Goal: Download file/media

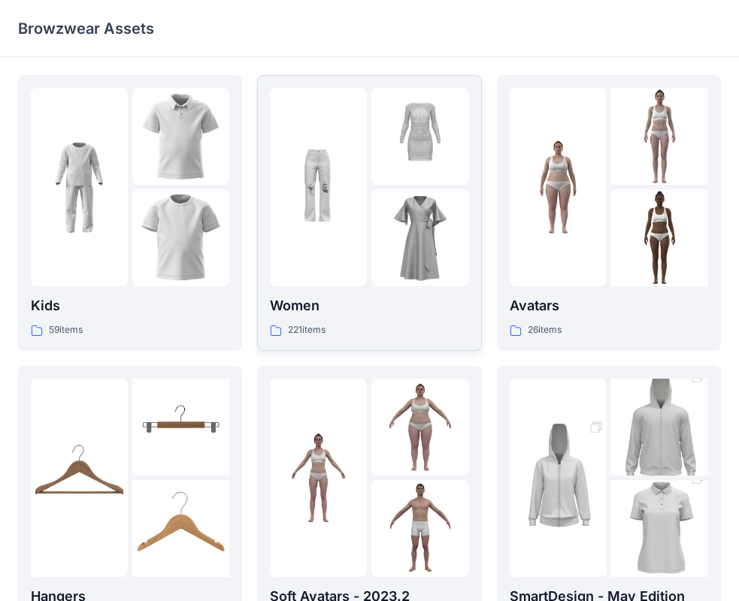
click at [410, 225] on img at bounding box center [419, 237] width 97 height 97
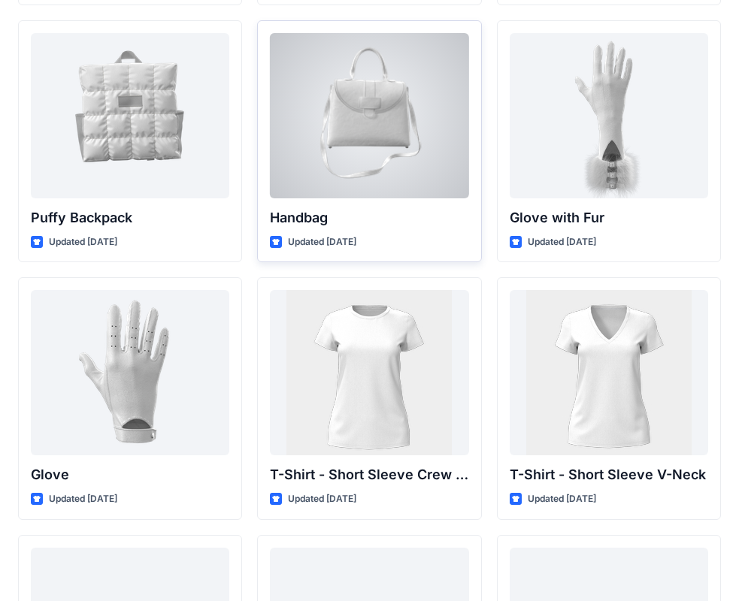
scroll to position [11716, 0]
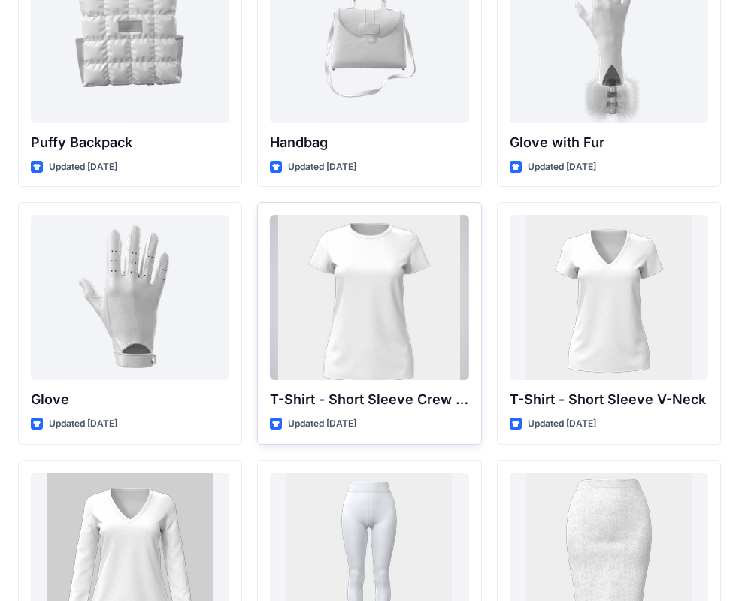
click at [383, 301] on div at bounding box center [369, 297] width 198 height 165
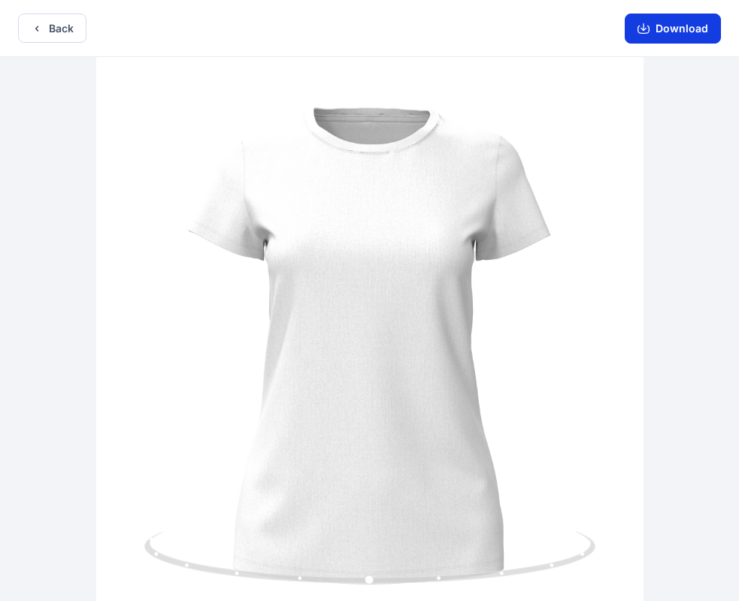
click at [670, 26] on button "Download" at bounding box center [673, 29] width 96 height 30
